Goal: Transaction & Acquisition: Purchase product/service

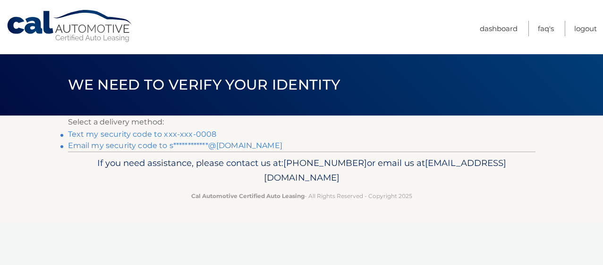
click at [202, 127] on p "Select a delivery method:" at bounding box center [301, 122] width 467 height 13
click at [202, 131] on link "Text my security code to xxx-xxx-0008" at bounding box center [142, 134] width 149 height 9
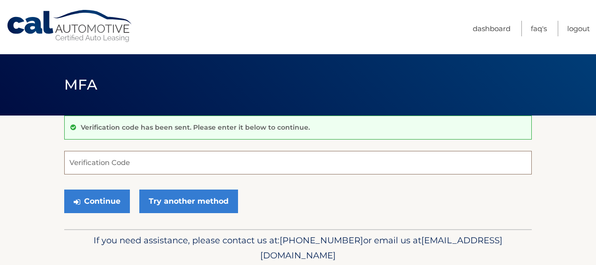
click at [144, 159] on input "Verification Code" at bounding box center [297, 163] width 467 height 24
click at [96, 165] on input "Verification Code" at bounding box center [297, 163] width 467 height 24
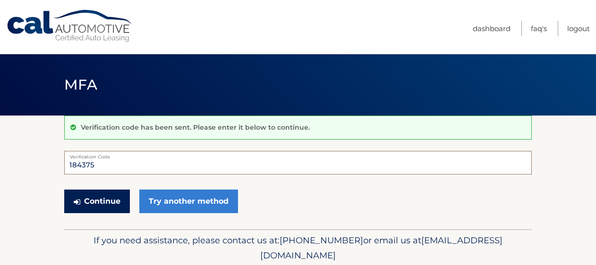
type input "184375"
click at [98, 198] on button "Continue" at bounding box center [97, 202] width 66 height 24
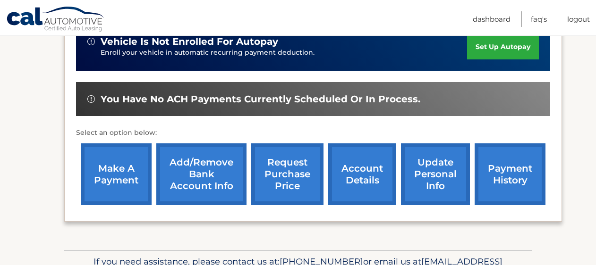
scroll to position [264, 0]
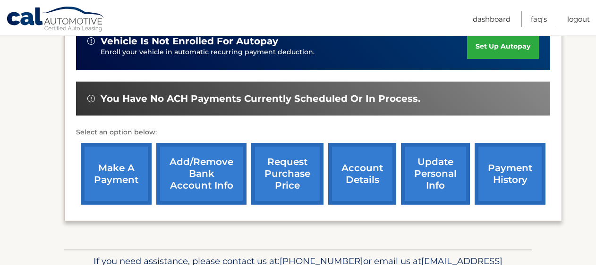
click at [118, 186] on link "make a payment" at bounding box center [116, 174] width 71 height 62
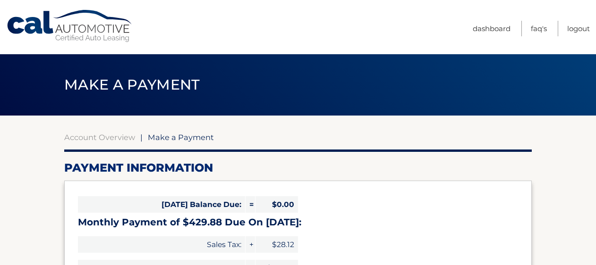
select select "NmEyOWFhYTItYzUyZi00ZTc5LTk1Y2MtZTM3NzhjMmM3YWJl"
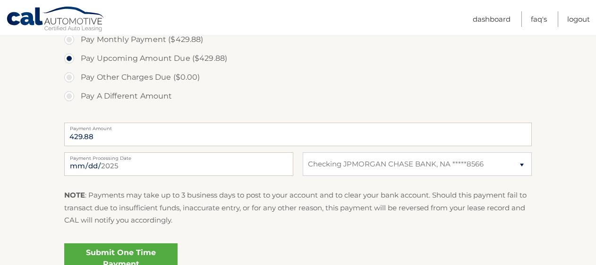
scroll to position [323, 0]
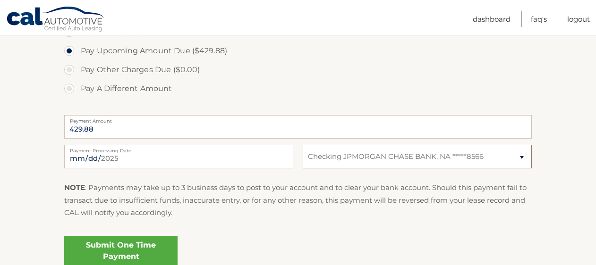
click at [362, 161] on select "Select Bank Account Checking JPMORGAN CHASE BANK, NA *****8566" at bounding box center [417, 157] width 229 height 24
click at [303, 145] on select "Select Bank Account Checking JPMORGAN CHASE BANK, NA *****8566" at bounding box center [417, 157] width 229 height 24
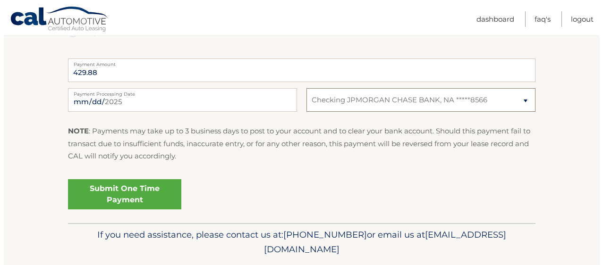
scroll to position [384, 0]
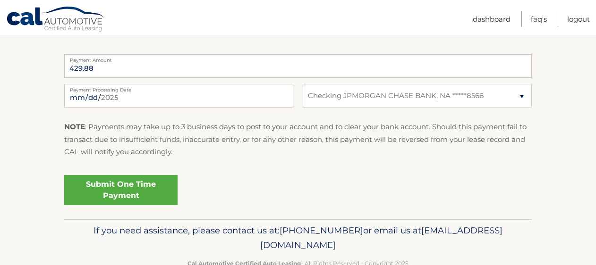
click at [141, 190] on link "Submit One Time Payment" at bounding box center [120, 190] width 113 height 30
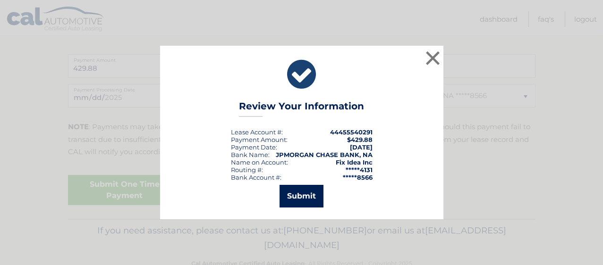
click at [305, 195] on button "Submit" at bounding box center [301, 196] width 44 height 23
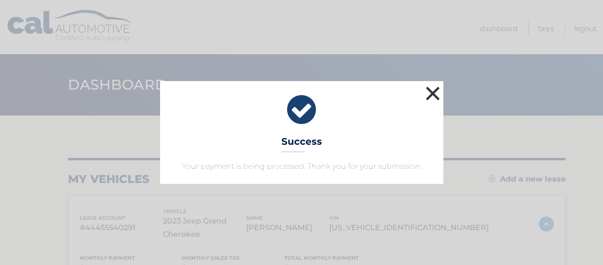
click at [433, 90] on button "×" at bounding box center [432, 93] width 19 height 19
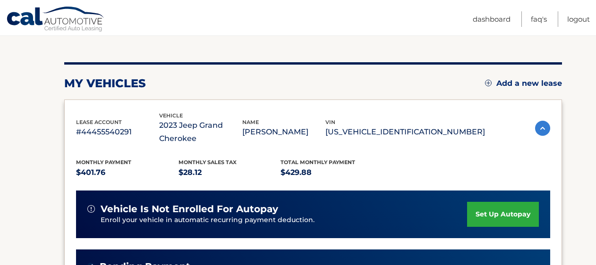
scroll to position [124, 0]
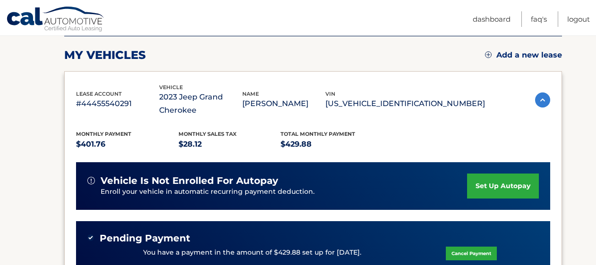
click at [542, 98] on img at bounding box center [542, 100] width 15 height 15
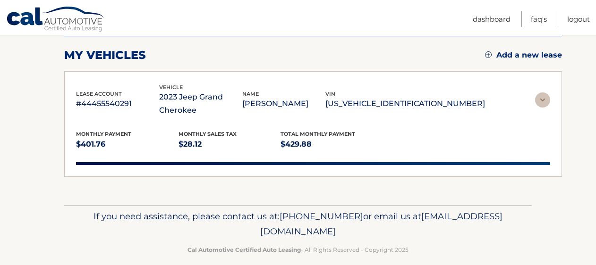
scroll to position [87, 0]
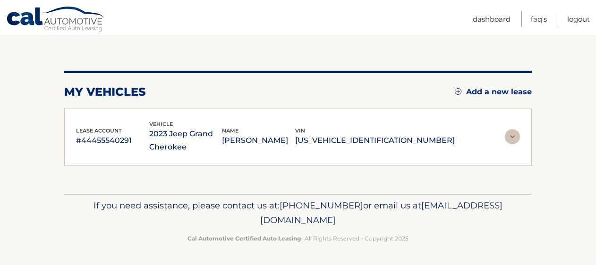
click at [512, 137] on img at bounding box center [512, 136] width 15 height 15
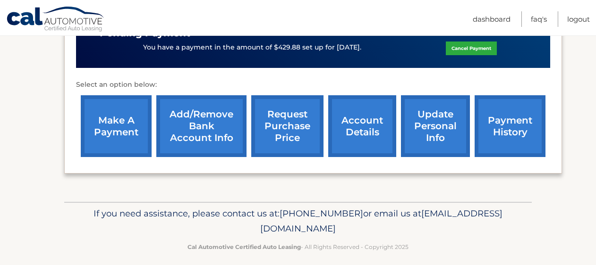
scroll to position [331, 0]
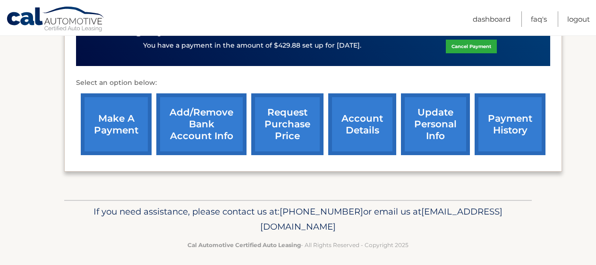
click at [363, 133] on link "account details" at bounding box center [362, 124] width 68 height 62
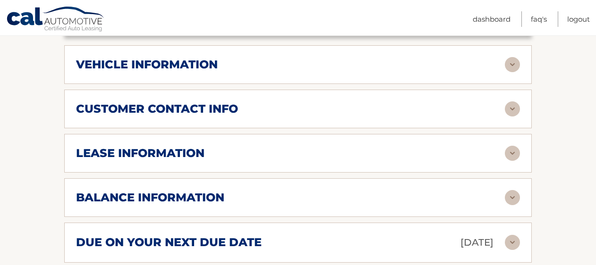
scroll to position [488, 0]
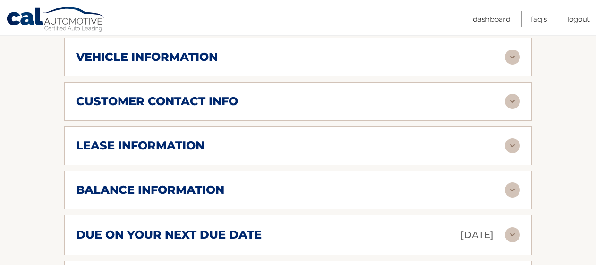
click at [514, 143] on img at bounding box center [512, 145] width 15 height 15
